Goal: Information Seeking & Learning: Learn about a topic

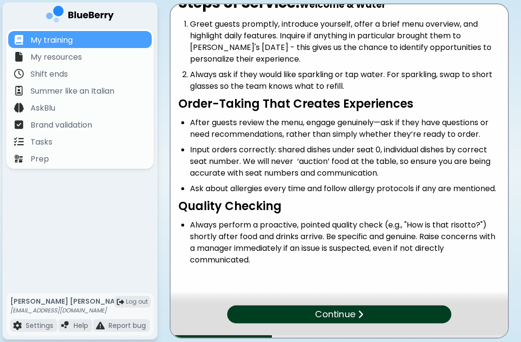
scroll to position [44, 0]
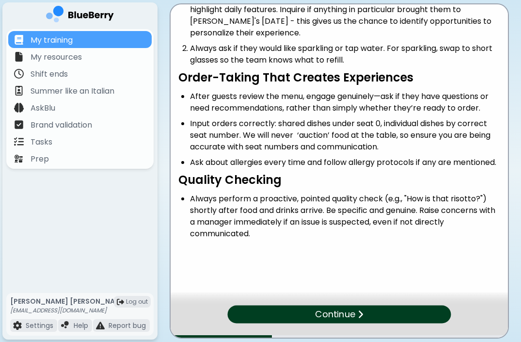
click at [354, 318] on p "Continue" at bounding box center [335, 314] width 40 height 14
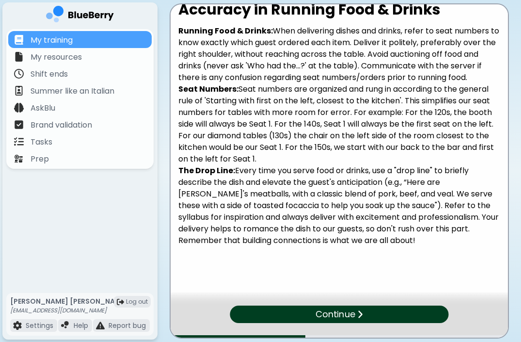
scroll to position [36, 0]
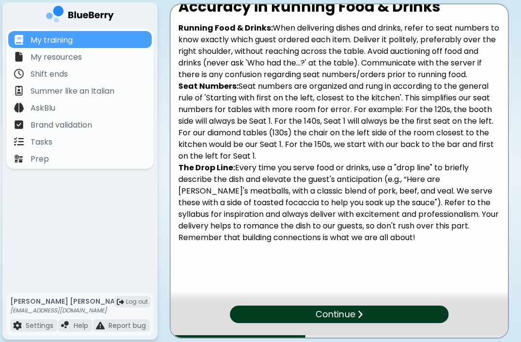
click at [359, 315] on img at bounding box center [360, 313] width 6 height 9
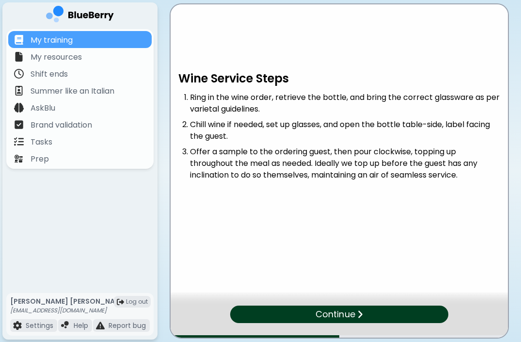
click at [358, 312] on img at bounding box center [360, 313] width 6 height 9
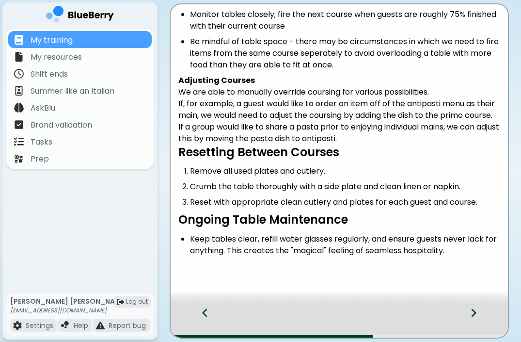
scroll to position [131, 0]
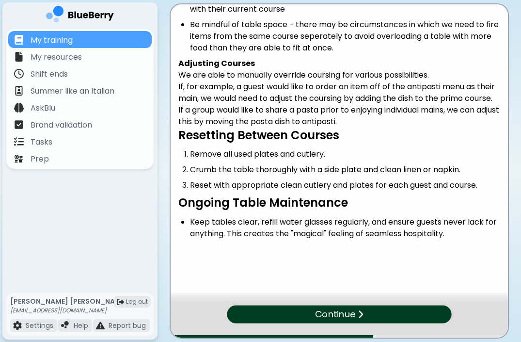
click at [417, 314] on div "Continue" at bounding box center [339, 314] width 224 height 18
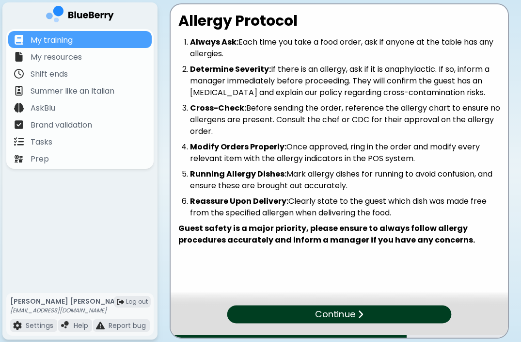
scroll to position [2, 0]
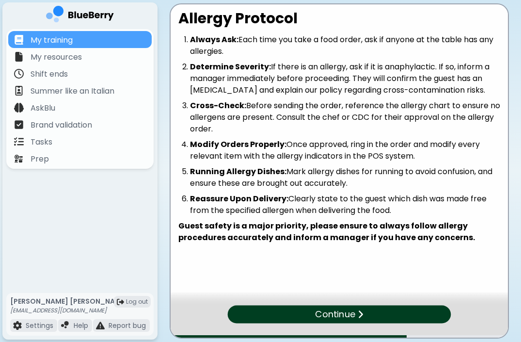
click at [412, 313] on div "Continue" at bounding box center [340, 314] width 224 height 18
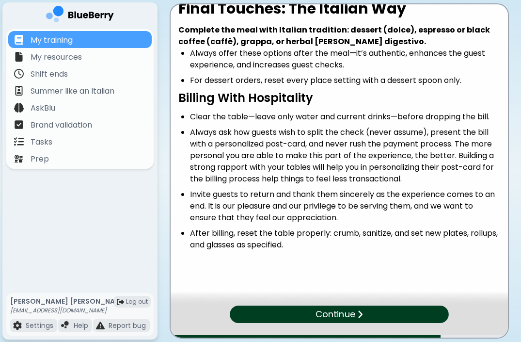
scroll to position [23, 0]
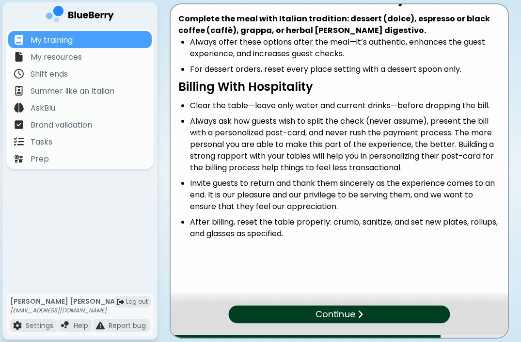
click at [369, 313] on div "Continue" at bounding box center [340, 314] width 222 height 18
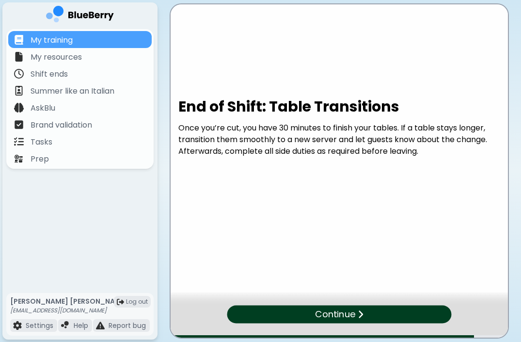
click at [387, 312] on div "Continue" at bounding box center [339, 314] width 224 height 18
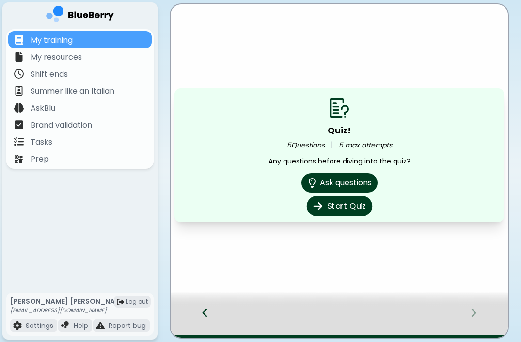
click at [345, 208] on button "Start Quiz" at bounding box center [338, 206] width 65 height 20
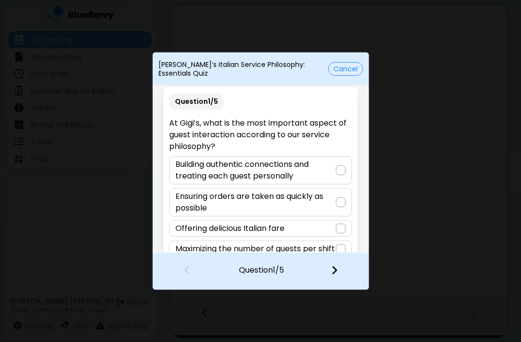
click at [345, 69] on button "Cancel" at bounding box center [345, 69] width 35 height 14
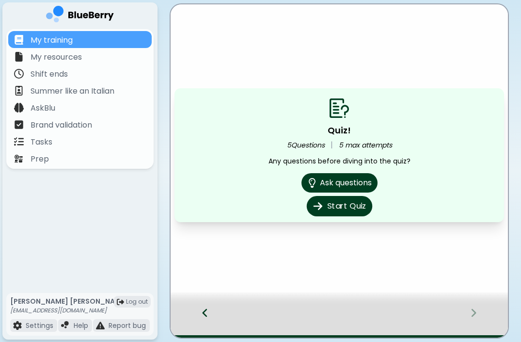
click at [341, 205] on button "Start Quiz" at bounding box center [338, 206] width 65 height 20
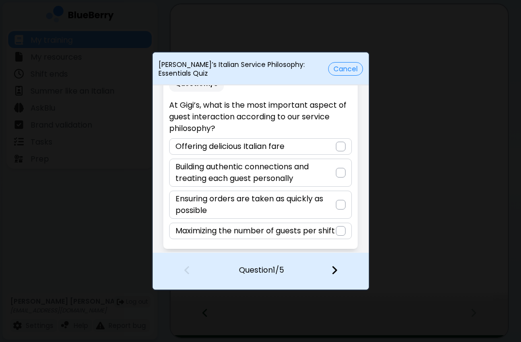
scroll to position [30, 0]
click at [317, 163] on p "Building authentic connections and treating each guest personally" at bounding box center [256, 172] width 160 height 23
click at [330, 271] on div at bounding box center [340, 271] width 57 height 36
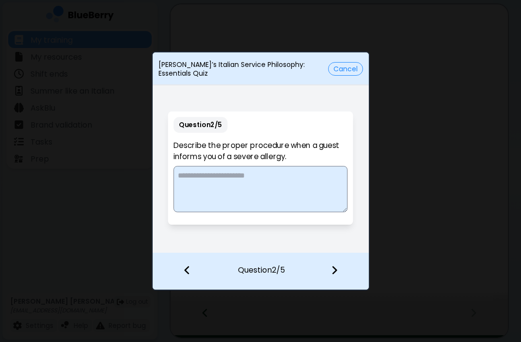
scroll to position [0, 0]
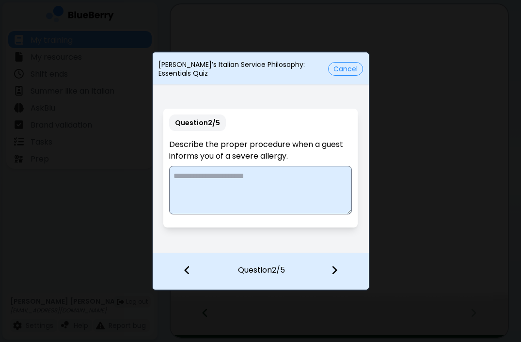
click at [275, 188] on textarea at bounding box center [260, 190] width 183 height 48
type textarea "*"
type textarea "**********"
click at [340, 70] on button "Cancel" at bounding box center [345, 69] width 35 height 14
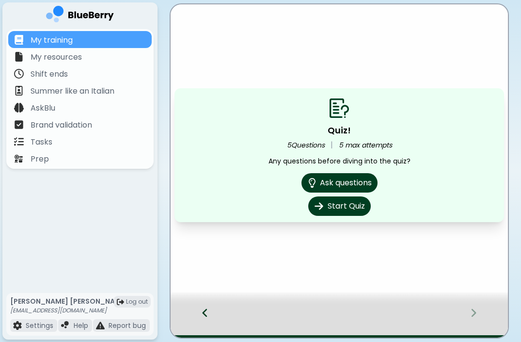
click at [203, 311] on icon at bounding box center [205, 312] width 7 height 11
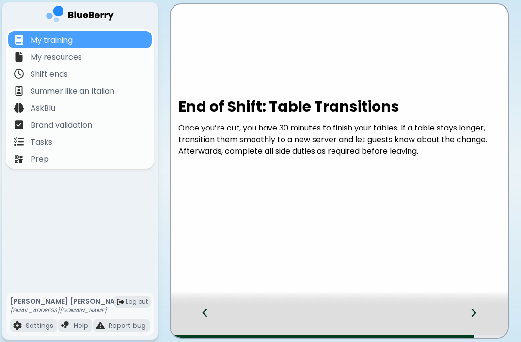
click at [203, 311] on icon at bounding box center [205, 312] width 7 height 11
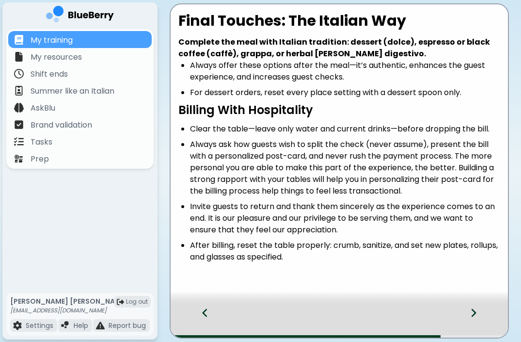
click at [203, 311] on icon at bounding box center [205, 312] width 7 height 11
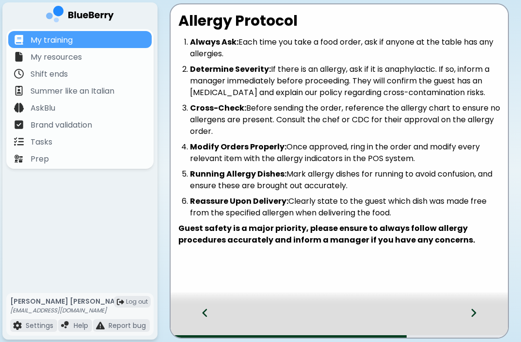
click at [203, 311] on icon at bounding box center [205, 312] width 7 height 11
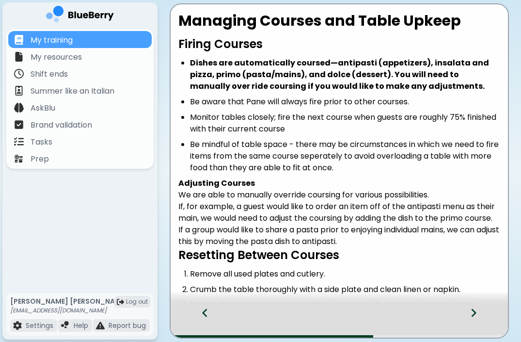
click at [474, 314] on icon at bounding box center [474, 313] width 5 height 8
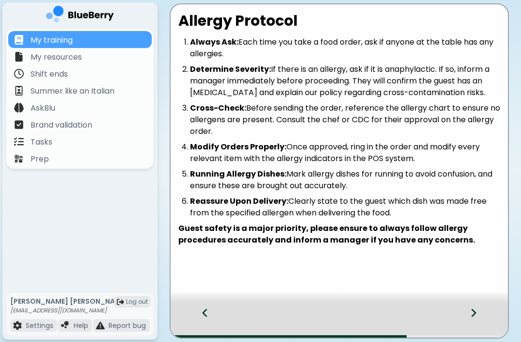
click at [476, 310] on icon at bounding box center [473, 312] width 7 height 11
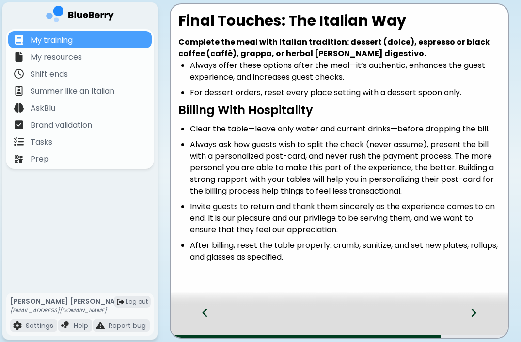
click at [476, 310] on icon at bounding box center [473, 312] width 7 height 11
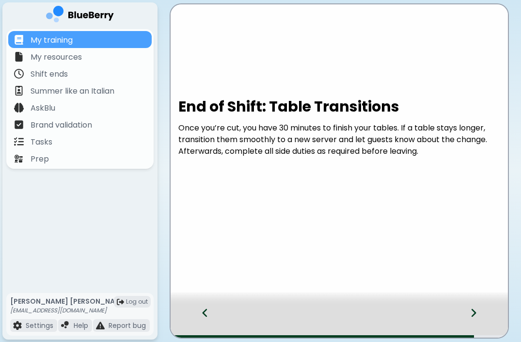
click at [476, 310] on icon at bounding box center [473, 312] width 7 height 11
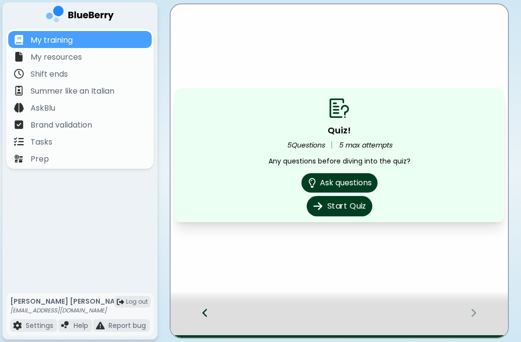
click at [342, 208] on button "Start Quiz" at bounding box center [338, 206] width 65 height 20
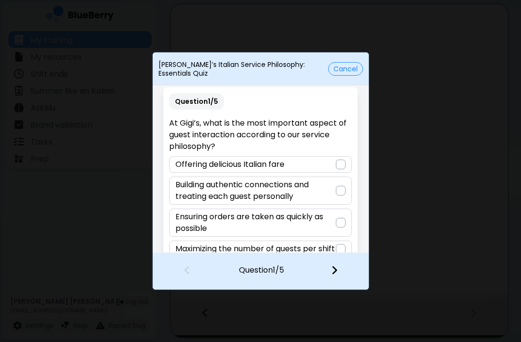
click at [311, 192] on p "Building authentic connections and treating each guest personally" at bounding box center [256, 190] width 160 height 23
click at [335, 270] on img at bounding box center [334, 270] width 7 height 11
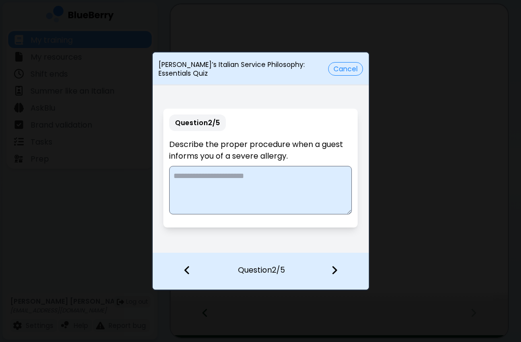
click at [244, 176] on textarea at bounding box center [260, 190] width 183 height 48
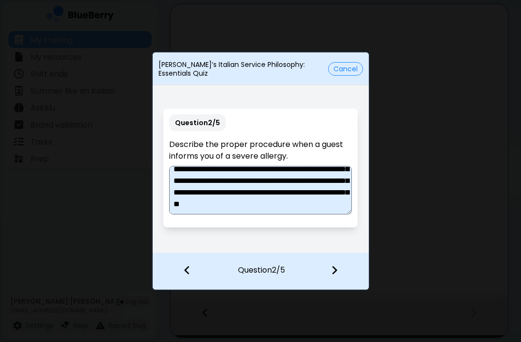
scroll to position [49, 0]
type textarea "**********"
click at [336, 270] on img at bounding box center [334, 270] width 7 height 11
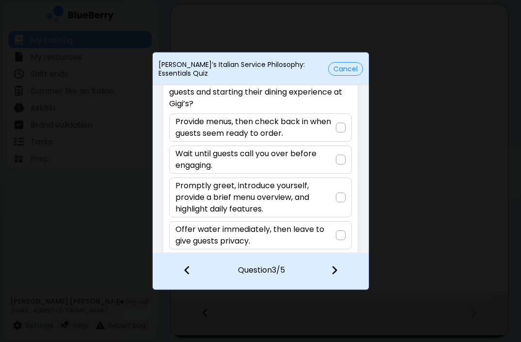
scroll to position [53, 0]
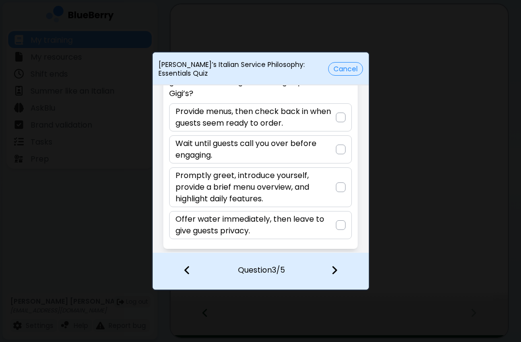
click at [337, 184] on div at bounding box center [341, 187] width 10 height 10
click at [336, 270] on img at bounding box center [334, 270] width 7 height 11
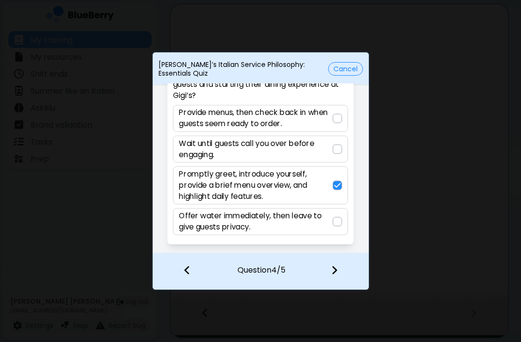
scroll to position [30, 0]
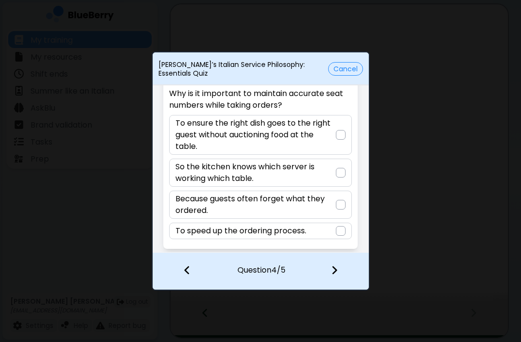
click at [308, 136] on p "To ensure the right dish goes to the right guest without auctioning food at the…" at bounding box center [256, 134] width 160 height 35
click at [337, 272] on div at bounding box center [340, 271] width 57 height 36
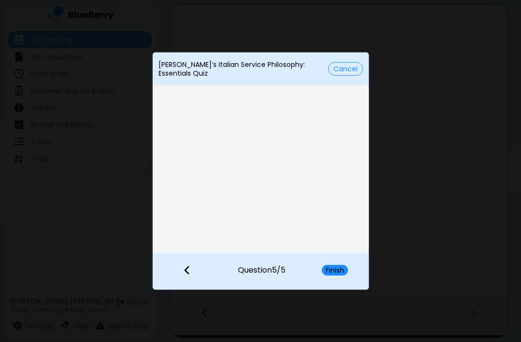
scroll to position [0, 0]
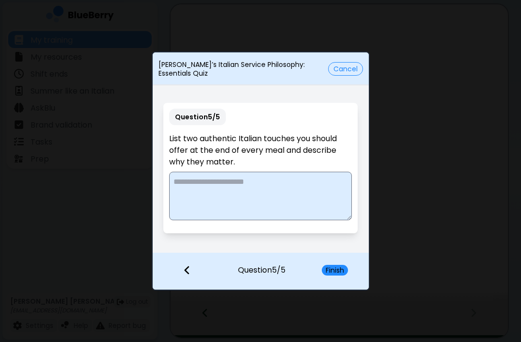
click at [244, 186] on textarea at bounding box center [260, 196] width 183 height 48
type textarea "**********"
click at [345, 270] on button "Finish" at bounding box center [335, 270] width 26 height 11
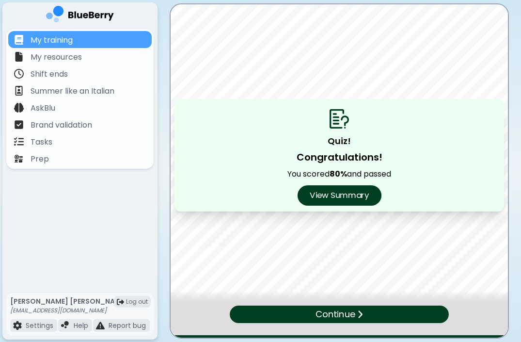
click at [336, 193] on button "View Summary" at bounding box center [339, 195] width 84 height 20
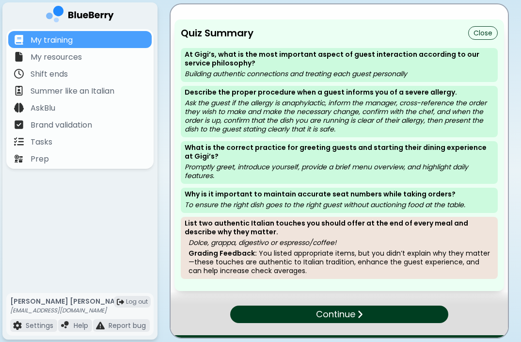
click at [481, 37] on button "Close" at bounding box center [483, 33] width 30 height 14
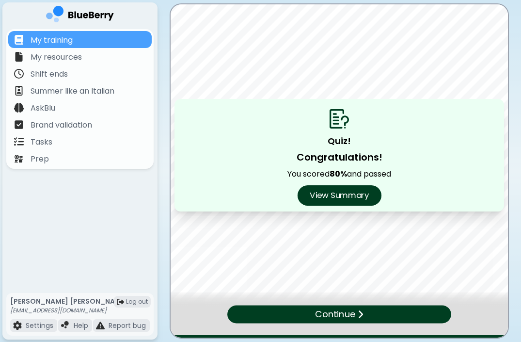
click at [347, 196] on button "View Summary" at bounding box center [339, 195] width 84 height 20
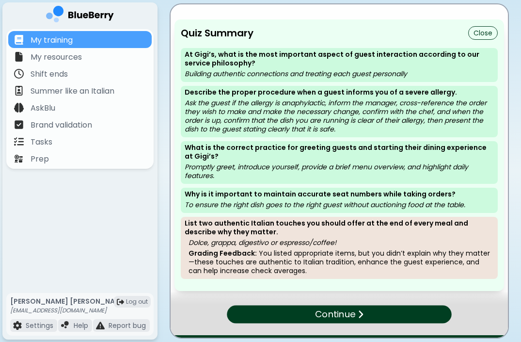
click at [336, 316] on p "Continue" at bounding box center [335, 314] width 40 height 14
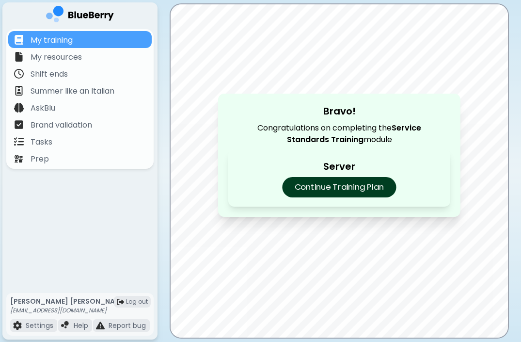
click at [371, 191] on p "Continue Training Plan" at bounding box center [339, 187] width 114 height 20
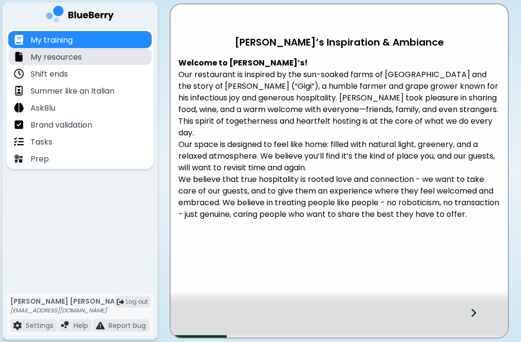
click at [70, 61] on p "My resources" at bounding box center [56, 57] width 51 height 12
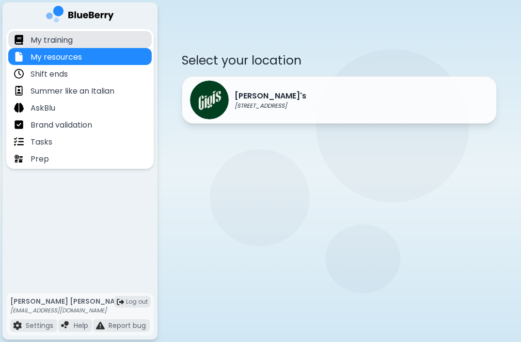
click at [61, 42] on p "My training" at bounding box center [52, 40] width 42 height 12
